Goal: Use online tool/utility

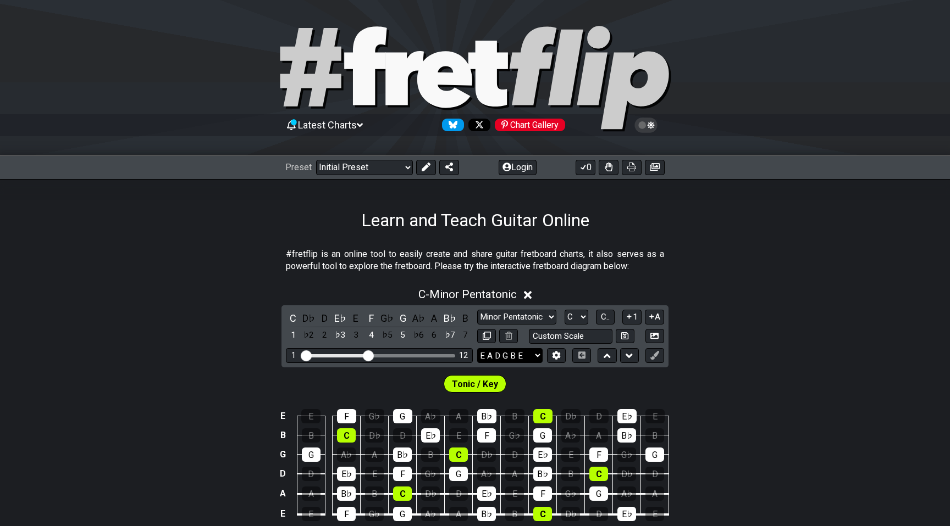
click at [516, 357] on select "E A D G B E E A D G B E E A D G B E B E A D F♯ B A D G C E A D A D G B E E♭ A♭ …" at bounding box center [509, 355] width 65 height 15
select select "C G C F A D"
click at [477, 348] on select "E A D G B E E A D G B E E A D G B E B E A D F♯ B A D G C E A D A D G B E E♭ A♭ …" at bounding box center [509, 355] width 65 height 15
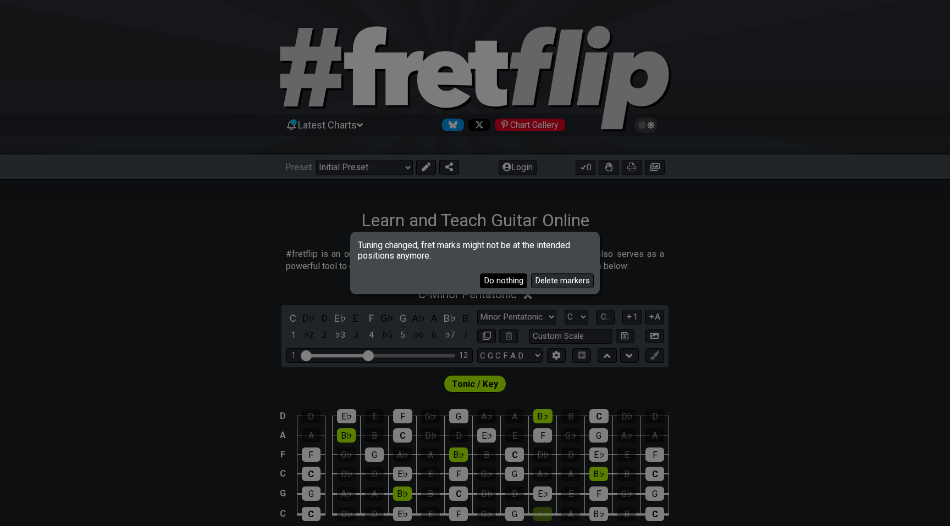
click at [508, 280] on button "Do nothing" at bounding box center [503, 281] width 47 height 15
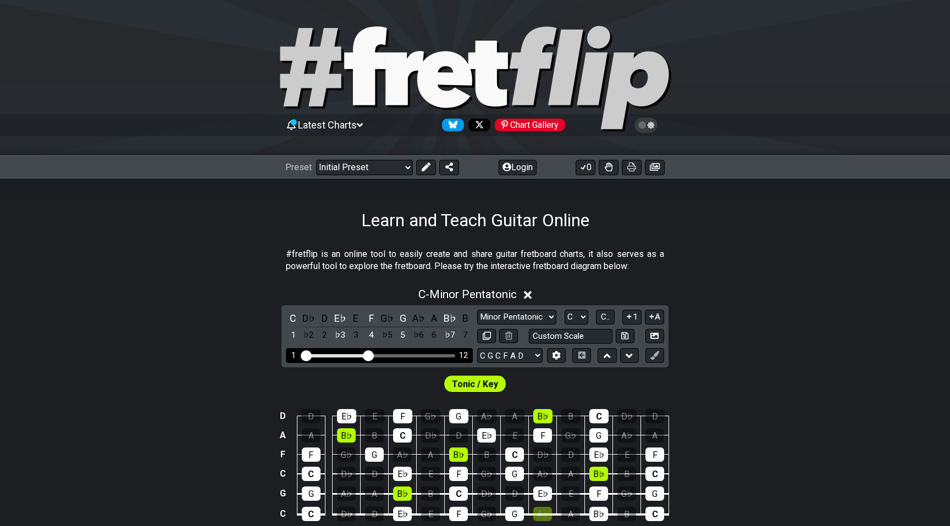
click at [463, 355] on div "12" at bounding box center [463, 355] width 9 height 9
drag, startPoint x: 369, startPoint y: 354, endPoint x: 434, endPoint y: 358, distance: 64.9
click at [434, 355] on input "Visible fret range" at bounding box center [379, 355] width 156 height 0
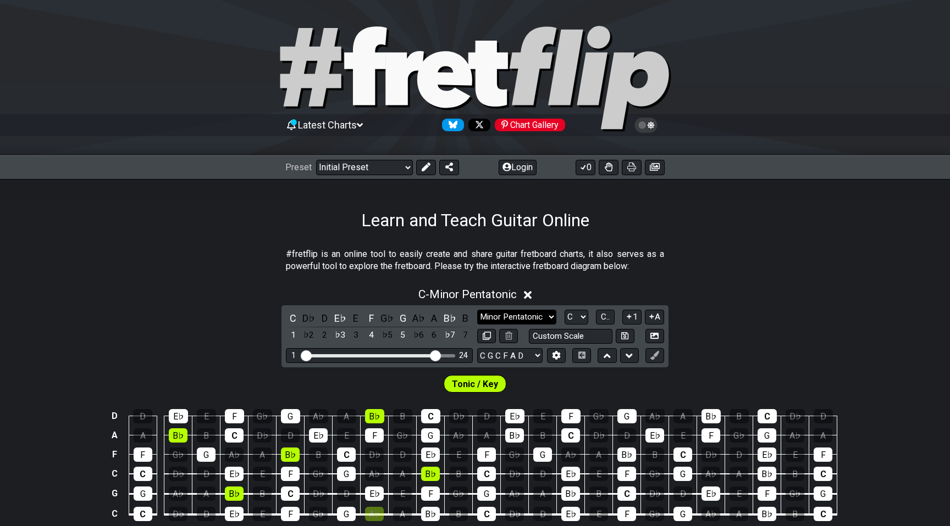
click at [512, 319] on select "Minor Pentatonic Click to edit Minor Pentatonic Major Pentatonic Minor Blues Ma…" at bounding box center [516, 317] width 79 height 15
select select "Major / [PERSON_NAME]"
click at [477, 310] on select "Minor Pentatonic Click to edit Minor Pentatonic Major Pentatonic Minor Blues Ma…" at bounding box center [516, 317] width 79 height 15
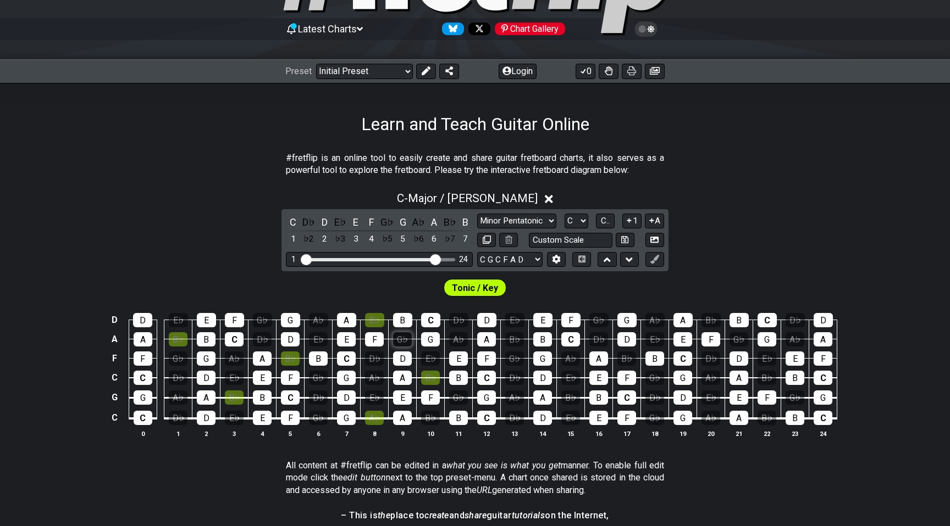
scroll to position [96, 0]
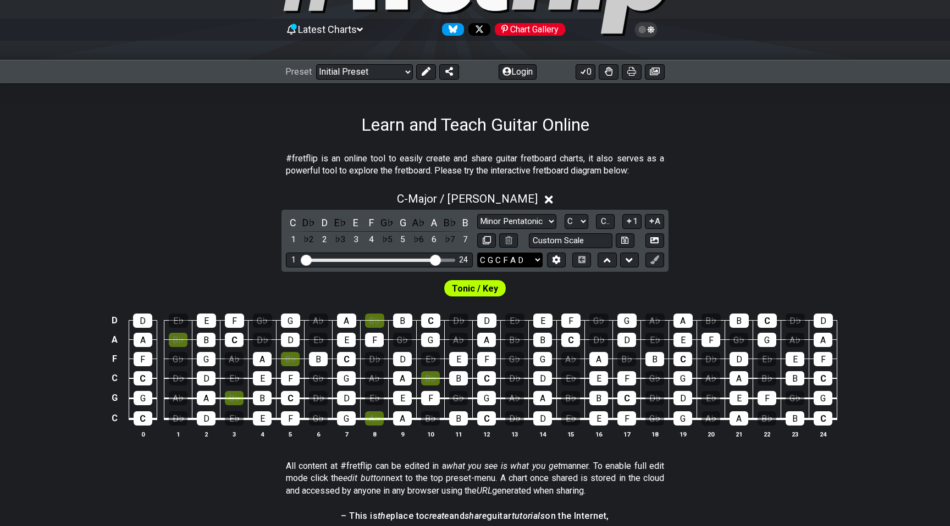
click at [538, 260] on select "E A D G B E E A D G B E E A D G B E B E A D F♯ B A D G C E A D A D G B E E♭ A♭ …" at bounding box center [509, 260] width 65 height 15
click at [477, 253] on select "E A D G B E E A D G B E E A D G B E B E A D F♯ B A D G C E A D A D G B E E♭ A♭ …" at bounding box center [509, 260] width 65 height 15
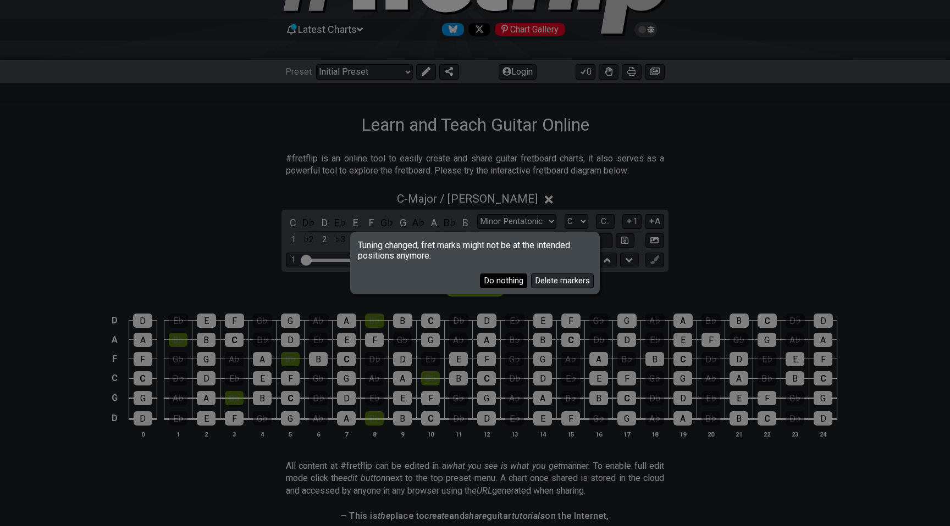
click at [497, 281] on button "Do nothing" at bounding box center [503, 281] width 47 height 15
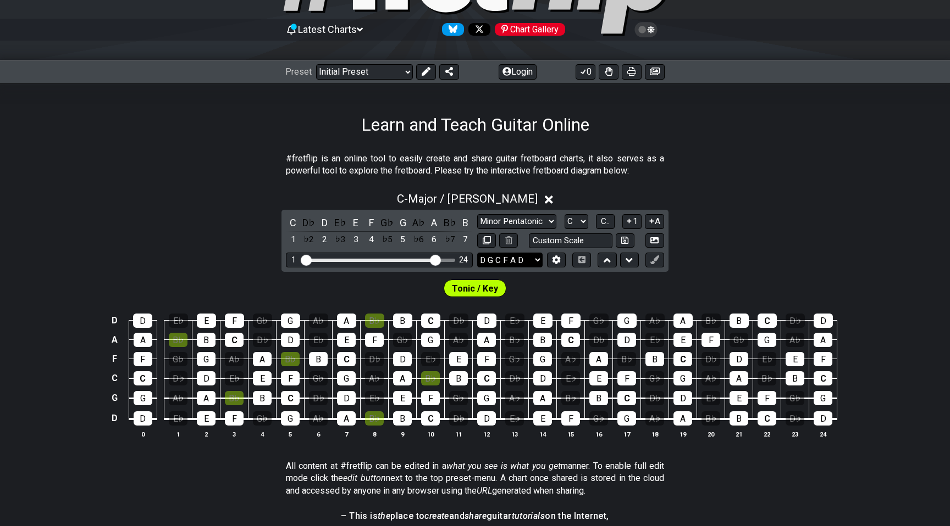
click at [500, 259] on select "E A D G B E E A D G B E E A D G B E B E A D F♯ B A D G C E A D A D G B E E♭ A♭ …" at bounding box center [509, 260] width 65 height 15
select select "C G C F A D"
click at [477, 253] on select "E A D G B E E A D G B E E A D G B E B E A D F♯ B A D G C E A D A D G B E E♭ A♭ …" at bounding box center [509, 260] width 65 height 15
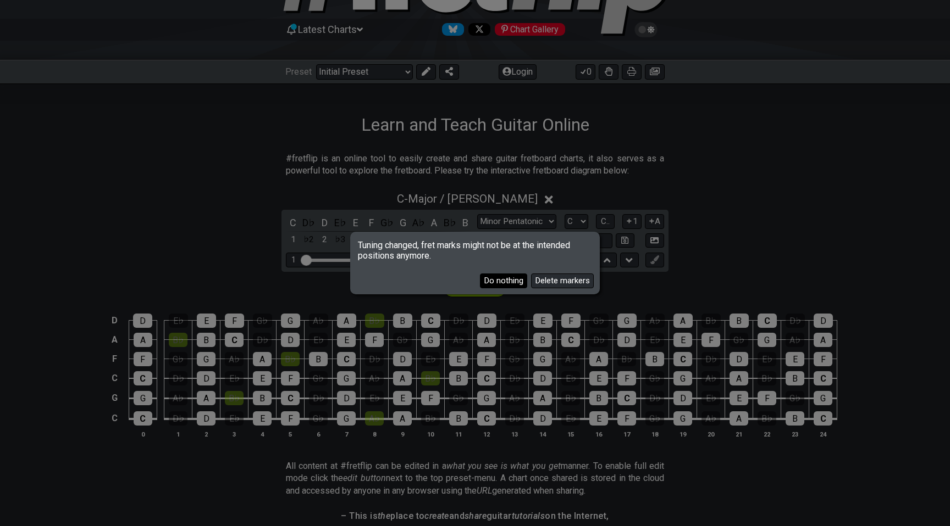
click at [504, 282] on button "Do nothing" at bounding box center [503, 281] width 47 height 15
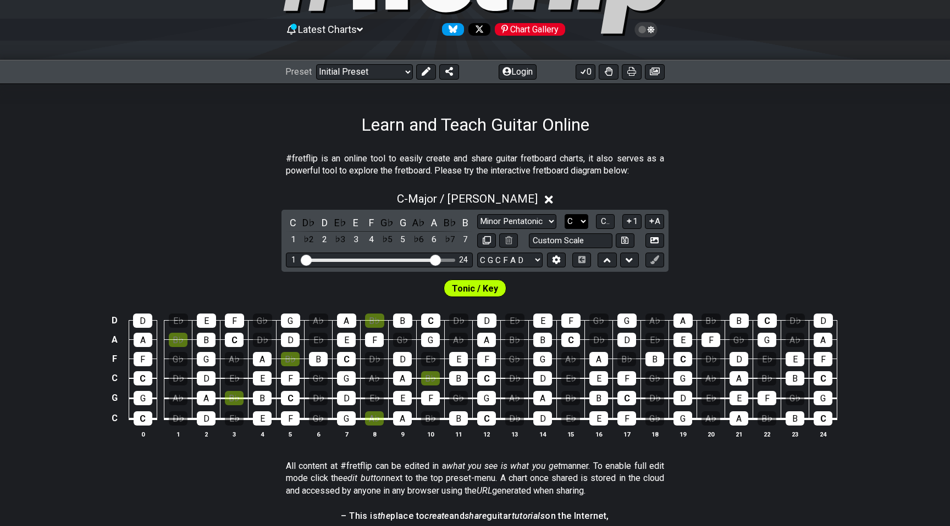
click at [582, 220] on select "A♭ A A♯ B♭ B C C♯ D♭ D D♯ E♭ E F F♯ G♭ G G♯" at bounding box center [576, 221] width 24 height 15
click at [564, 214] on select "A♭ A A♯ B♭ B C C♯ D♭ D D♯ E♭ E F F♯ G♭ G G♯" at bounding box center [576, 221] width 24 height 15
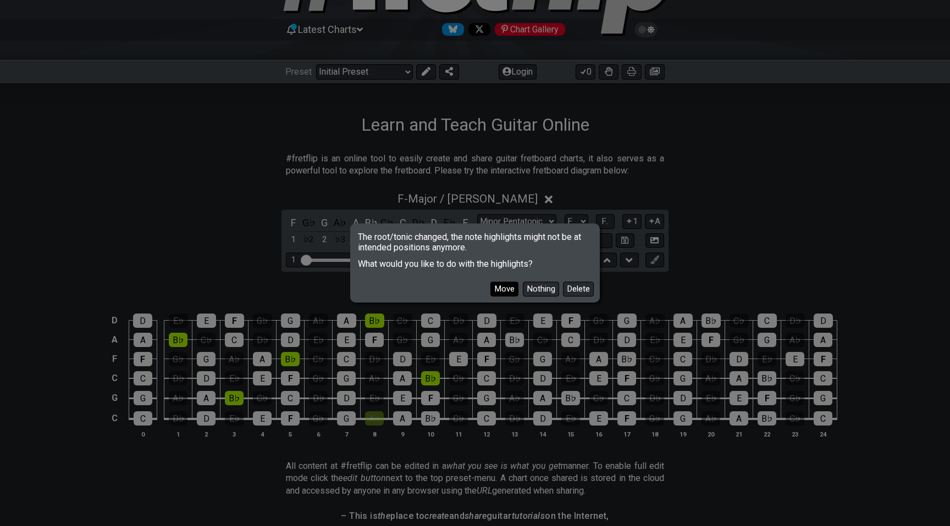
click at [503, 291] on button "Move" at bounding box center [504, 289] width 28 height 15
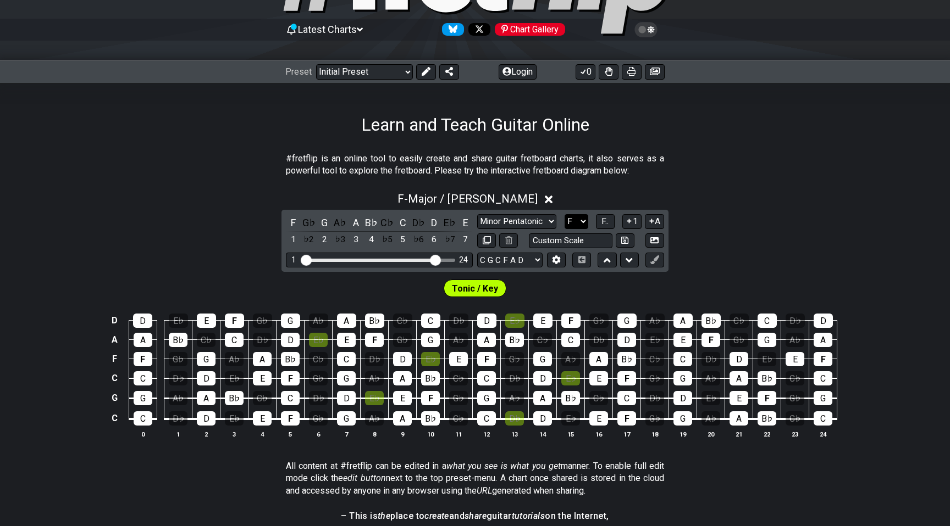
click at [571, 221] on select "A♭ A A♯ B♭ B C C♯ D♭ D D♯ E♭ E F F♯ G♭ G G♯" at bounding box center [576, 221] width 24 height 15
click at [564, 214] on select "A♭ A A♯ B♭ B C C♯ D♭ D D♯ E♭ E F F♯ G♭ G G♯" at bounding box center [576, 221] width 24 height 15
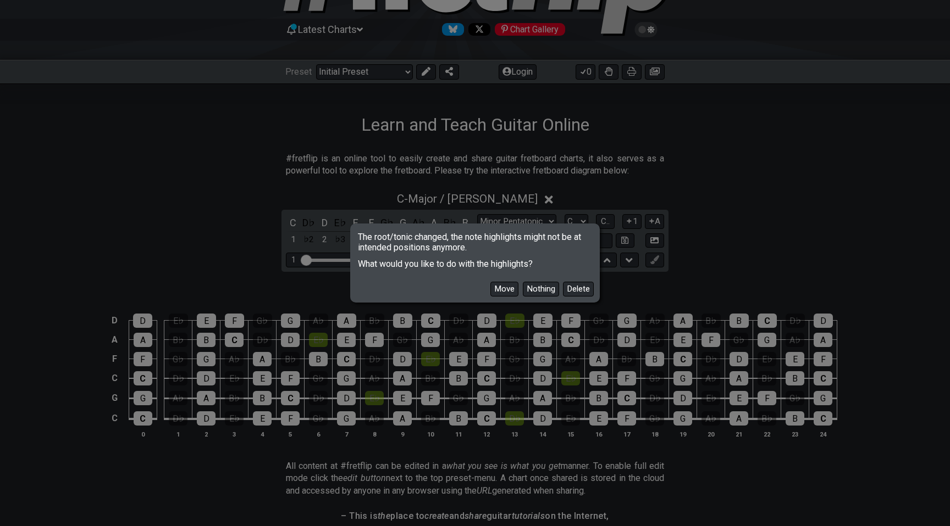
drag, startPoint x: 503, startPoint y: 289, endPoint x: 522, endPoint y: 129, distance: 161.5
click at [503, 289] on button "Move" at bounding box center [504, 289] width 28 height 15
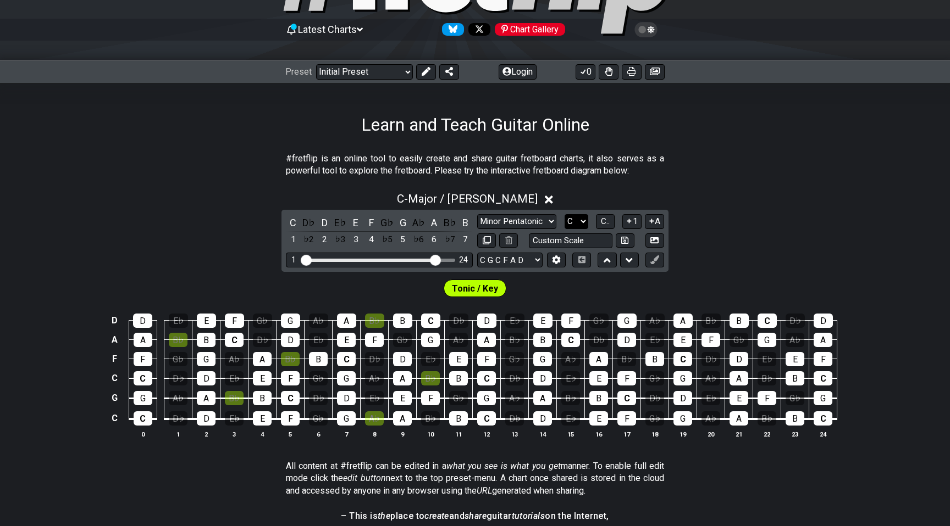
click at [582, 221] on select "A♭ A A♯ B♭ B C C♯ D♭ D D♯ E♭ E F F♯ G♭ G G♯" at bounding box center [576, 221] width 24 height 15
select select "A"
click at [564, 214] on select "A♭ A A♯ B♭ B C C♯ D♭ D D♯ E♭ E F F♯ G♭ G G♯" at bounding box center [576, 221] width 24 height 15
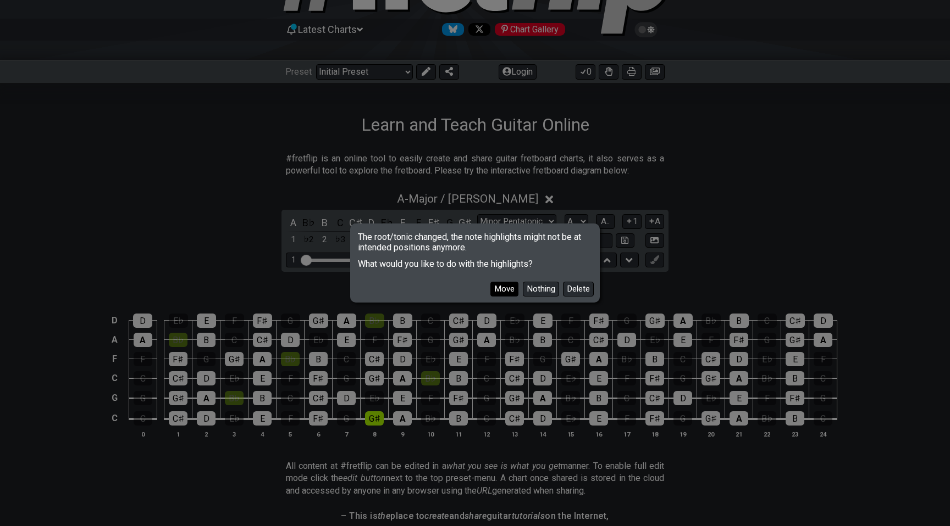
click at [502, 283] on button "Move" at bounding box center [504, 289] width 28 height 15
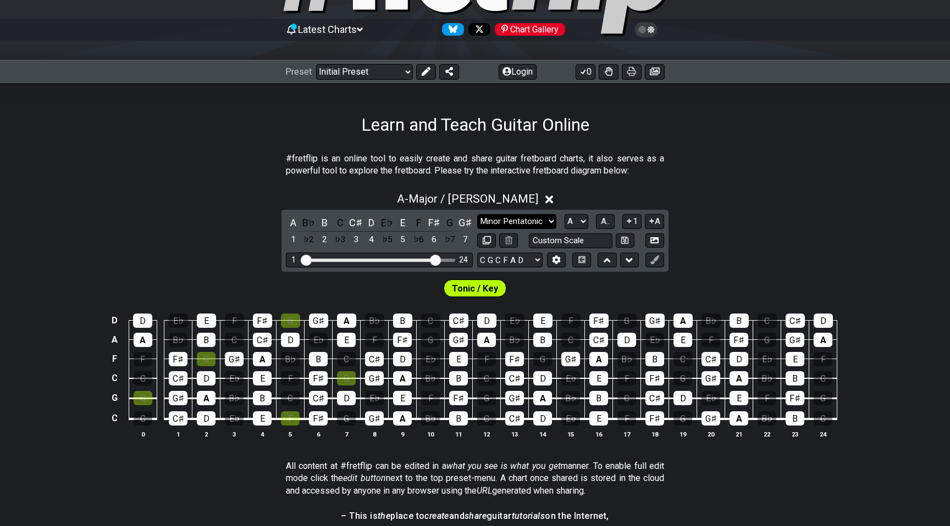
click at [513, 220] on select "Minor Pentatonic Click to edit Minor Pentatonic Major Pentatonic Minor Blues Ma…" at bounding box center [516, 221] width 79 height 15
select select "Minor / Aeolian"
click at [477, 214] on select "Minor Pentatonic Click to edit Minor Pentatonic Major Pentatonic Minor Blues Ma…" at bounding box center [516, 221] width 79 height 15
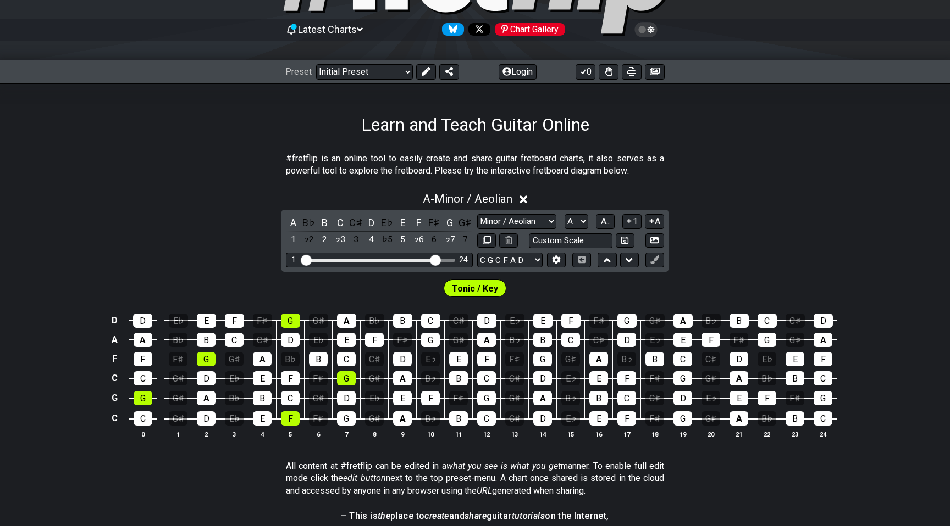
click at [163, 234] on div "A - Minor / Aeolian A B♭ B C C♯ D E♭ E F F♯ G G♯ 1 ♭2 2 ♭3 3 4 ♭5 5 ♭6 6 ♭7 7 M…" at bounding box center [475, 320] width 950 height 268
